Goal: Find specific page/section: Find specific page/section

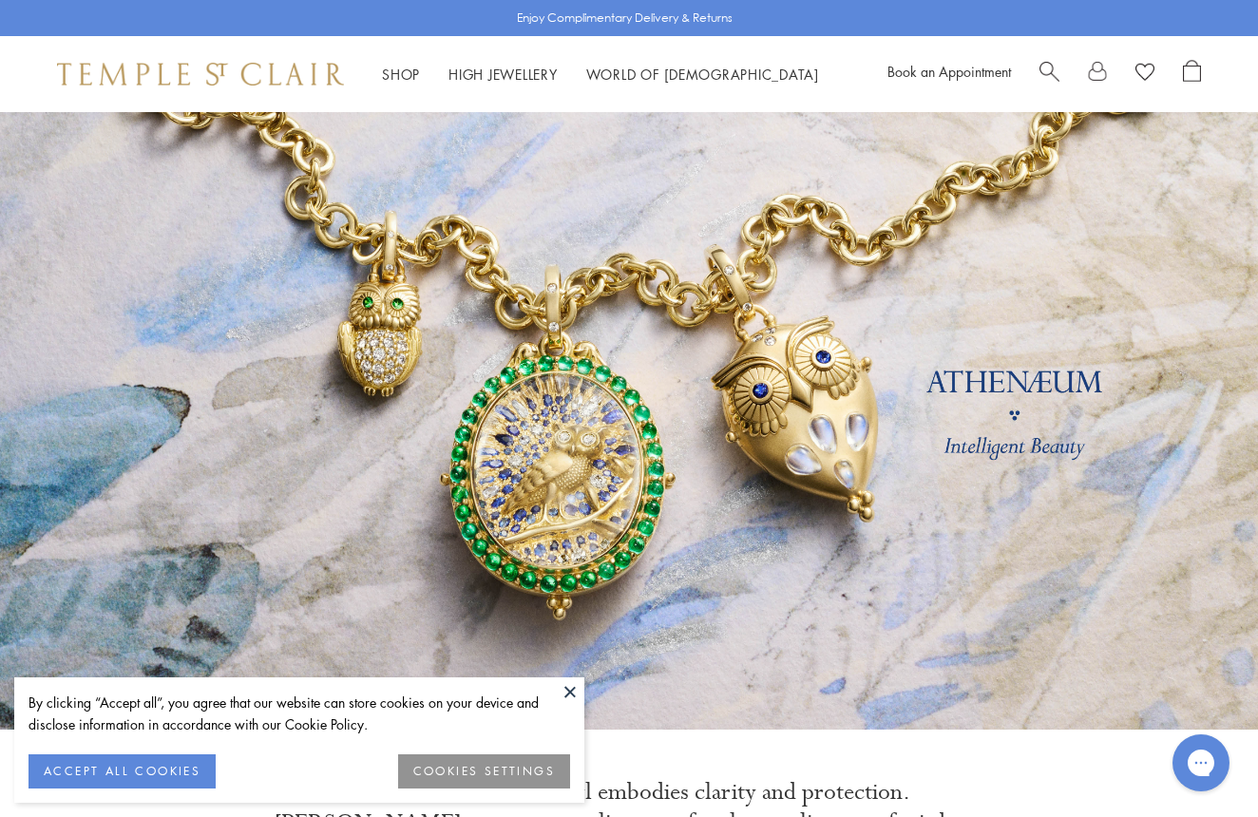
click at [567, 693] on button at bounding box center [570, 692] width 29 height 29
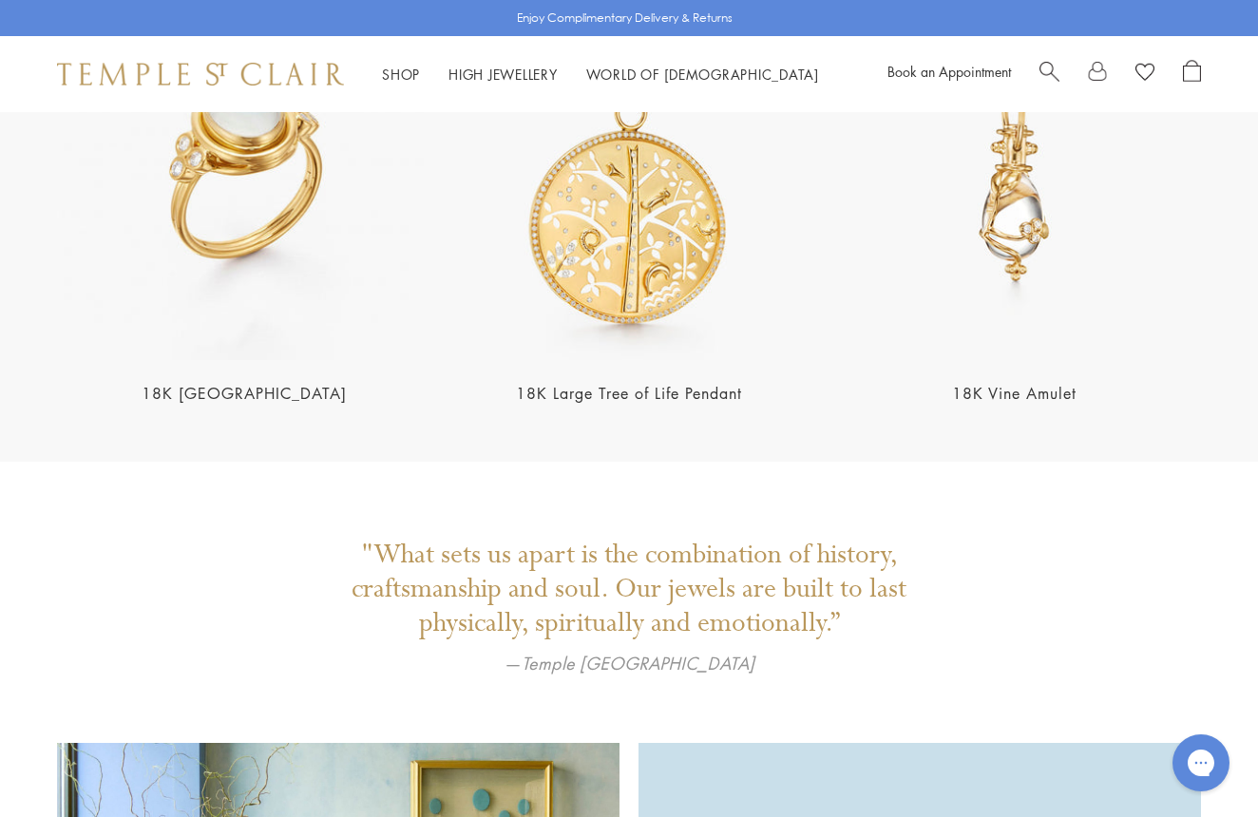
scroll to position [3648, 0]
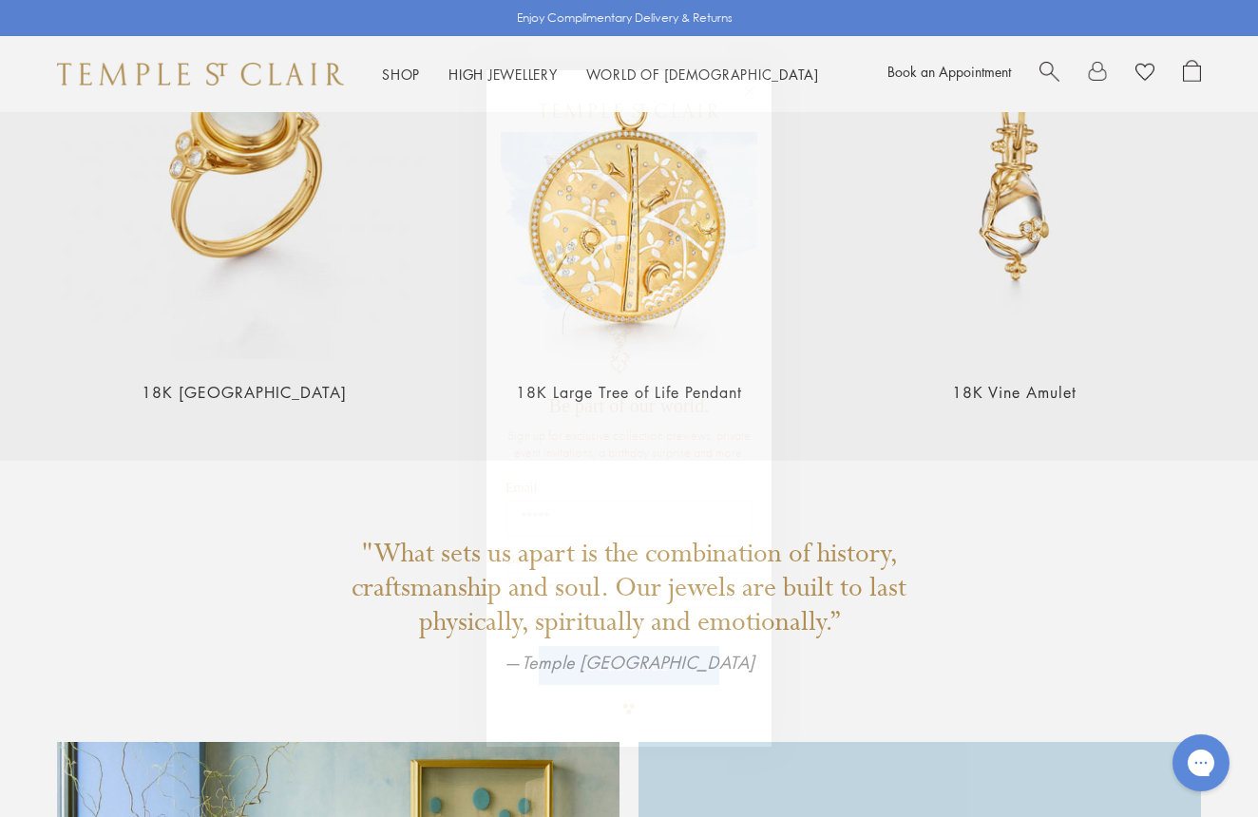
click at [751, 86] on circle "Close dialog" at bounding box center [750, 92] width 23 height 23
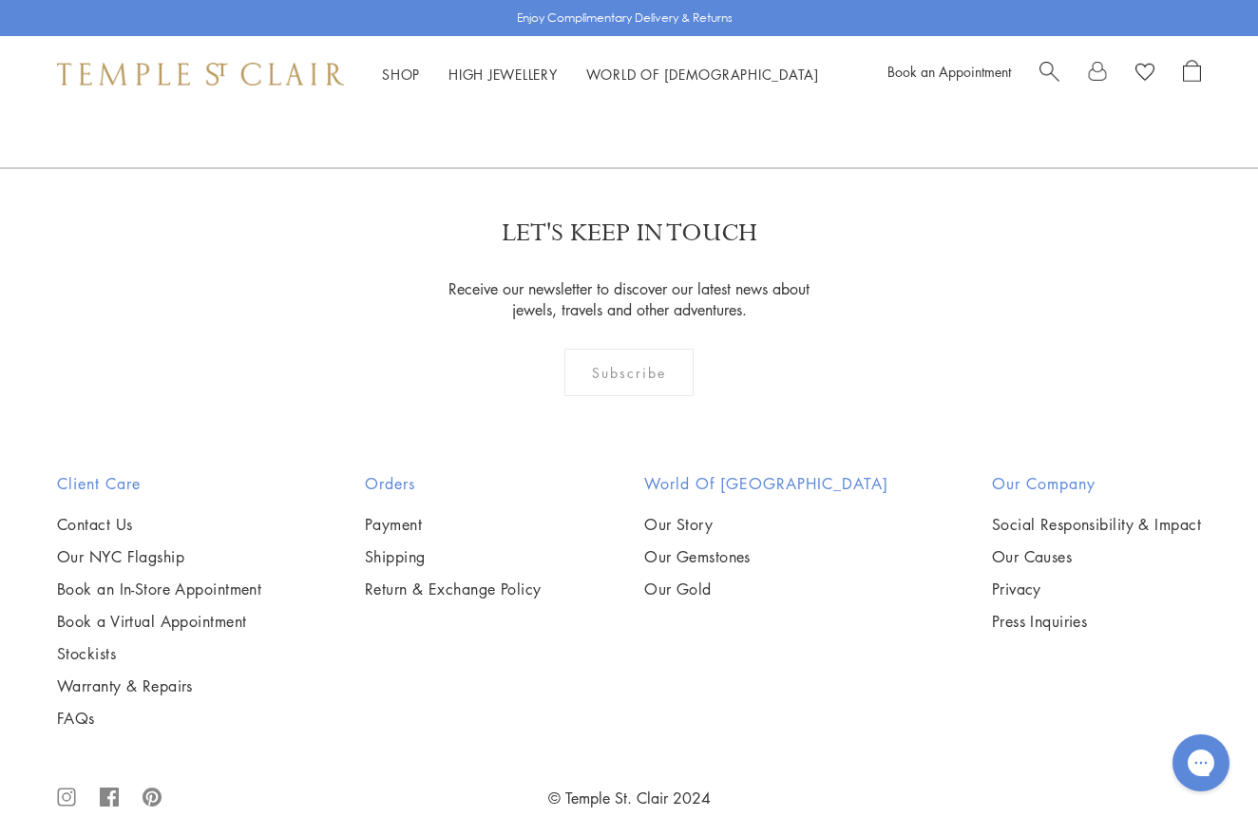
scroll to position [4842, 0]
click at [161, 677] on link "Warranty & Repairs" at bounding box center [159, 687] width 204 height 21
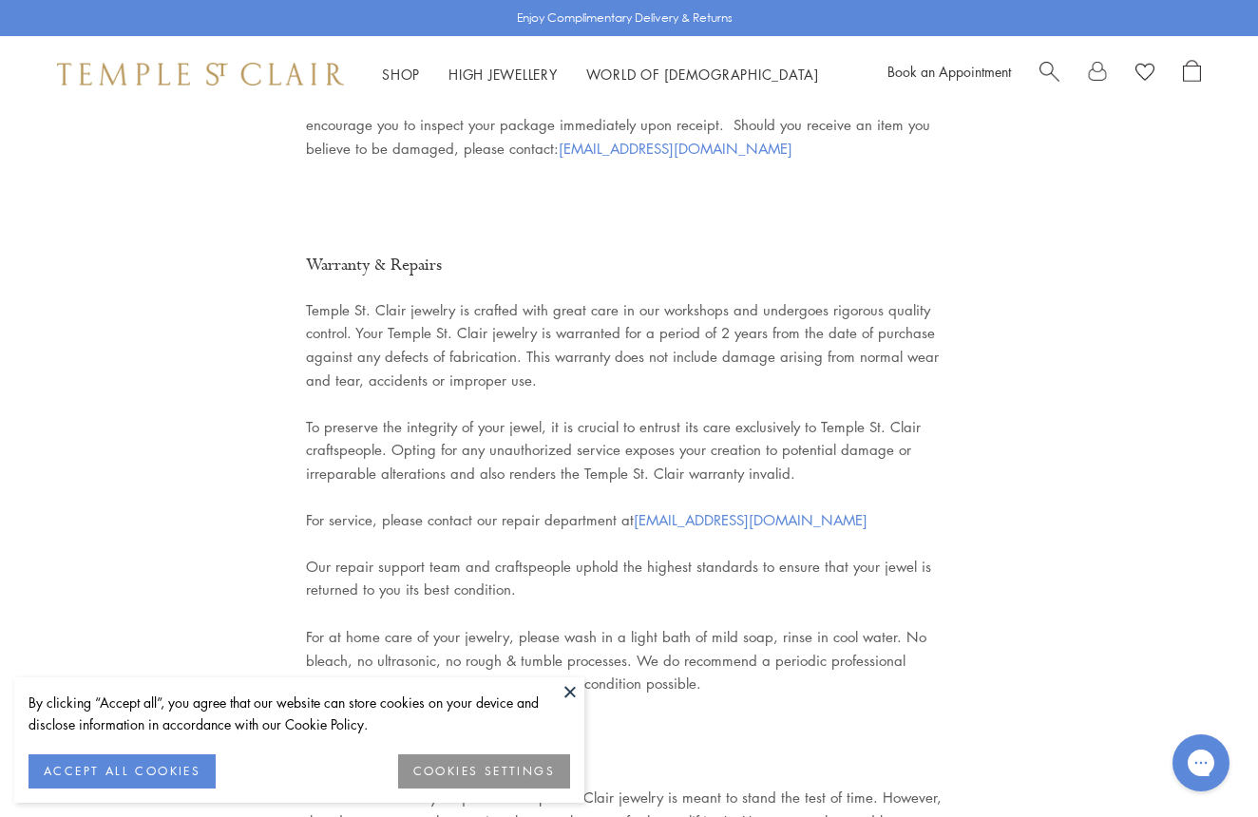
click at [568, 697] on button at bounding box center [570, 692] width 29 height 29
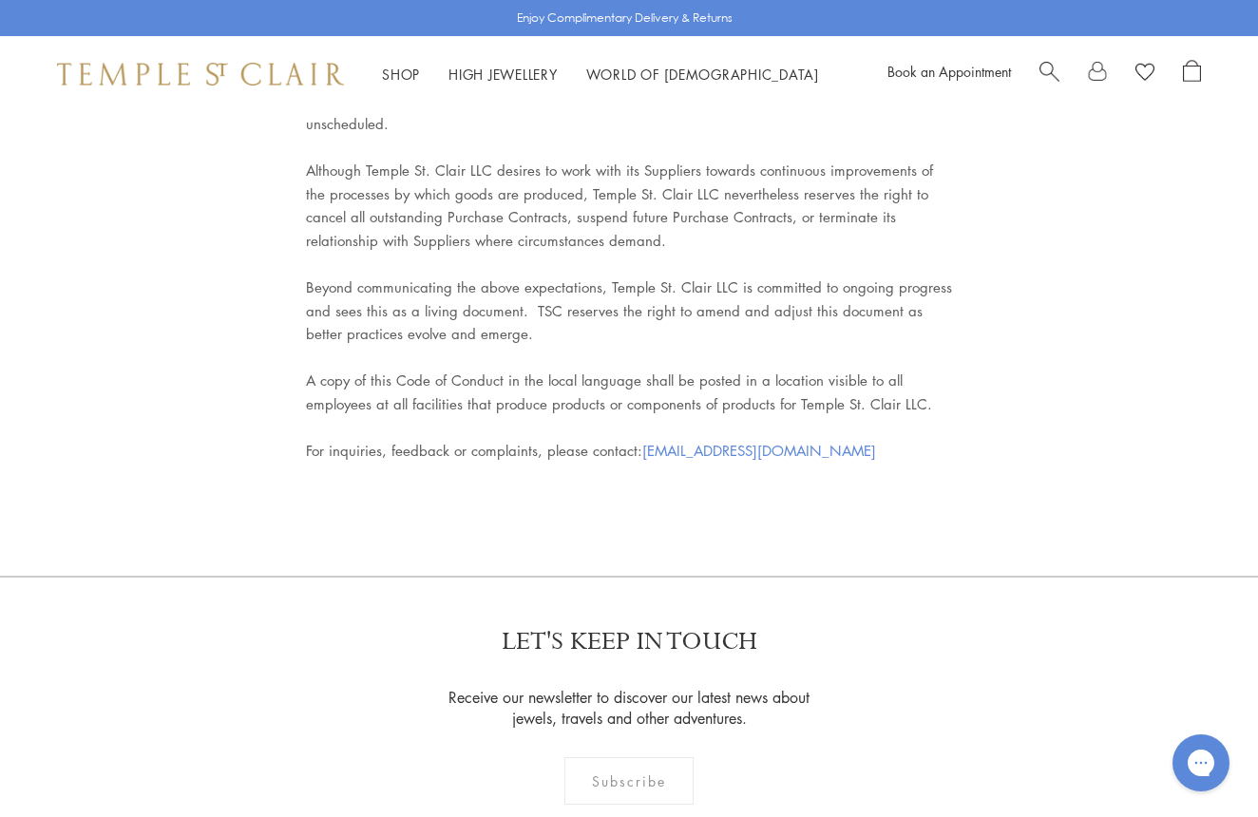
scroll to position [8461, 0]
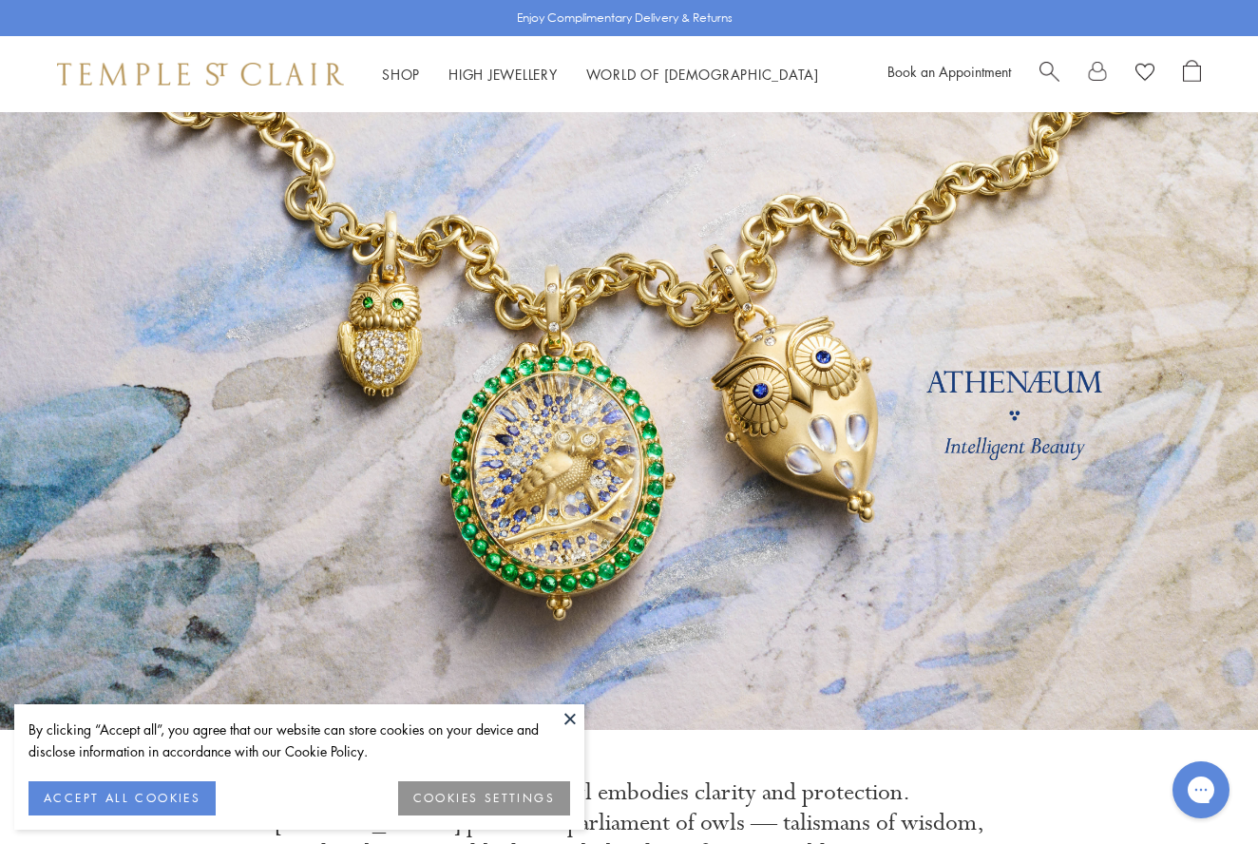
click at [570, 718] on button at bounding box center [570, 718] width 29 height 29
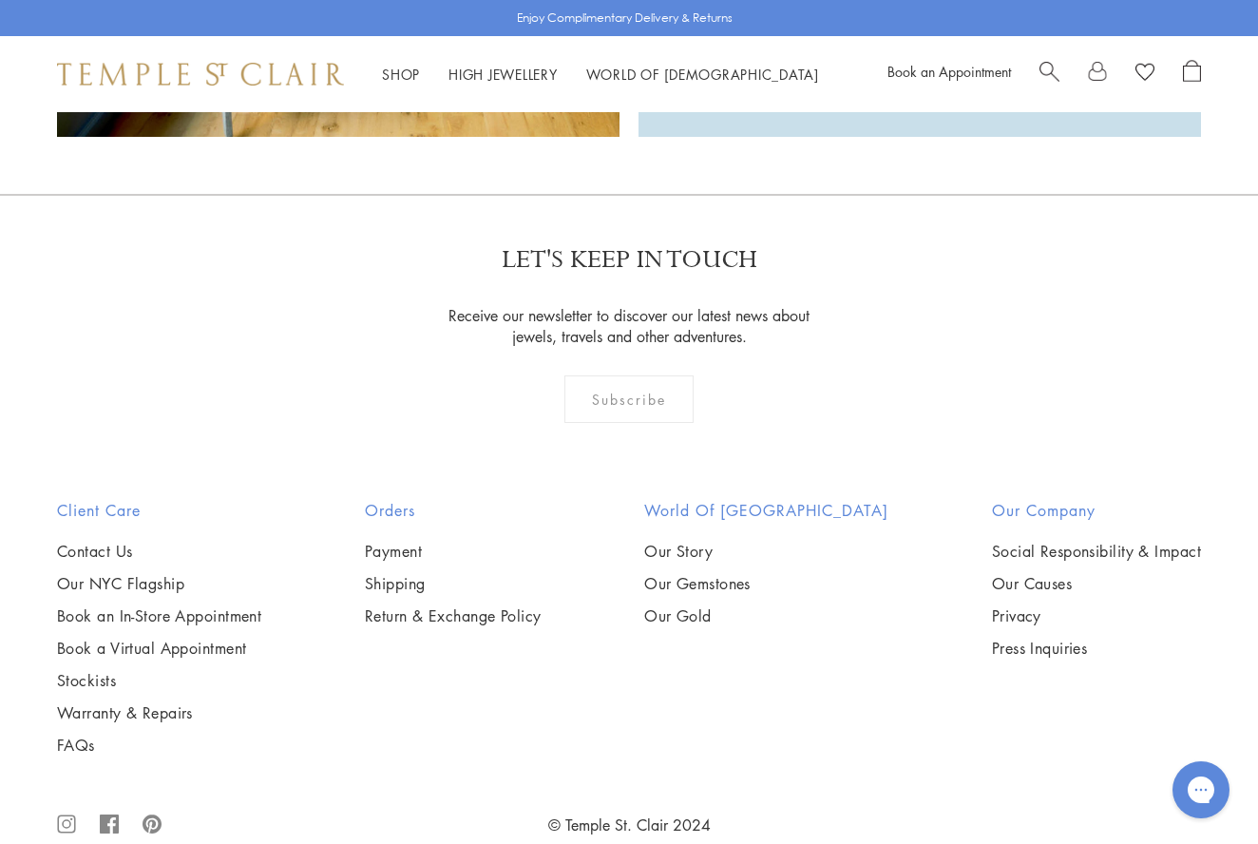
scroll to position [4815, 0]
click at [121, 574] on link "Our NYC Flagship" at bounding box center [159, 584] width 204 height 21
